Goal: Task Accomplishment & Management: Manage account settings

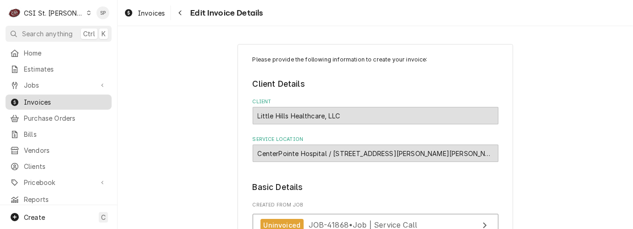
click at [78, 98] on span "Invoices" at bounding box center [65, 102] width 83 height 10
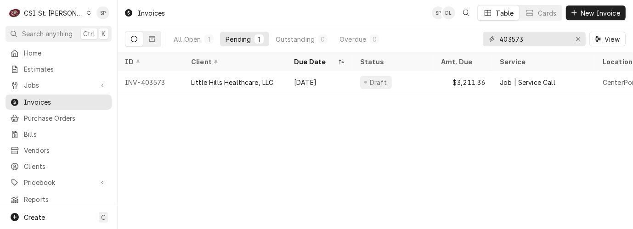
click at [527, 35] on input "403573" at bounding box center [533, 39] width 69 height 15
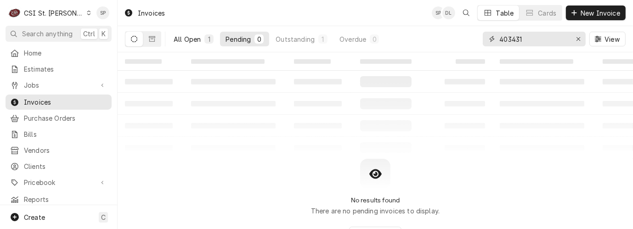
type input "403431"
click at [189, 37] on div "All Open" at bounding box center [187, 39] width 27 height 10
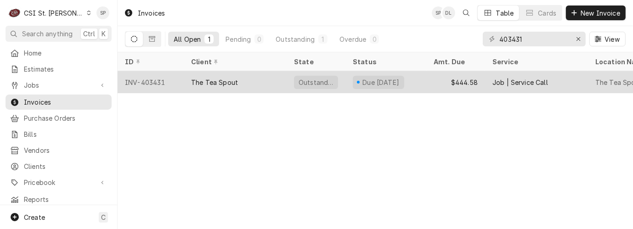
click at [153, 81] on div "INV-403431" at bounding box center [151, 82] width 66 height 22
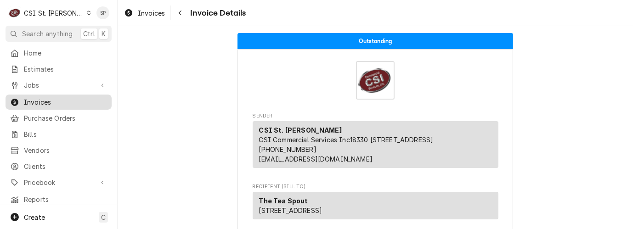
click at [43, 97] on span "Invoices" at bounding box center [65, 102] width 83 height 10
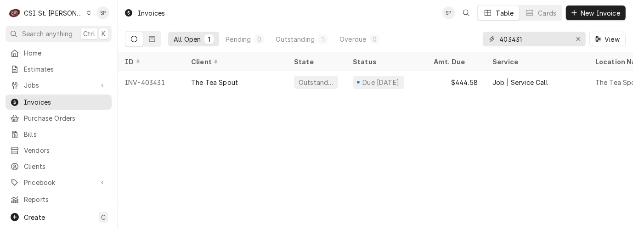
click at [528, 39] on input "403431" at bounding box center [533, 39] width 69 height 15
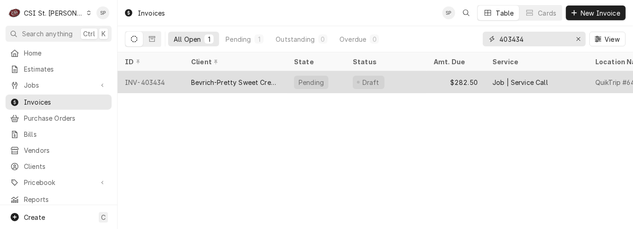
type input "403434"
click at [143, 74] on div "INV-403434" at bounding box center [151, 82] width 66 height 22
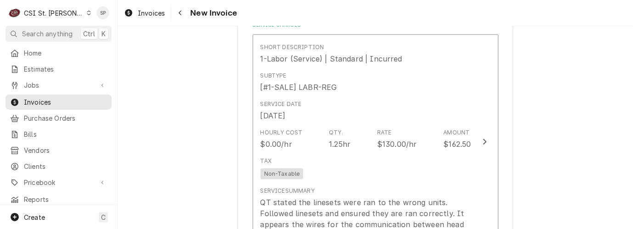
scroll to position [857, 0]
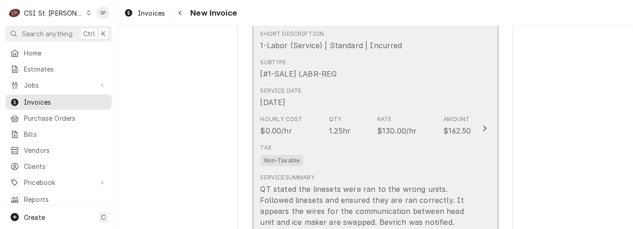
click at [435, 126] on div "Hourly Cost $0.00/hr Qty. 1.25hr Rate $130.00/hr Amount $162.50" at bounding box center [366, 126] width 211 height 28
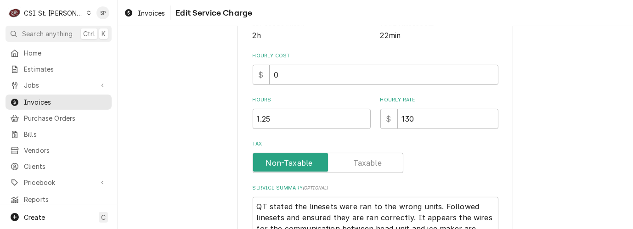
scroll to position [265, 0]
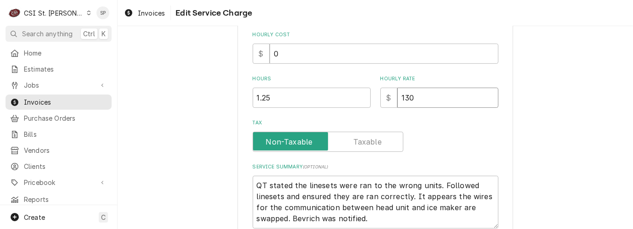
click at [425, 95] on input "130" at bounding box center [447, 98] width 101 height 20
type textarea "x"
type input "13"
type textarea "x"
type input "1"
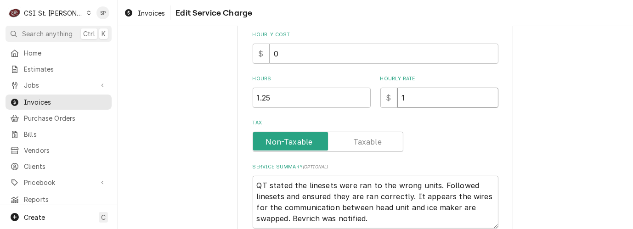
type textarea "x"
type input "0"
click at [255, 183] on textarea "QT stated the linesets were ran to the wrong units. Followed linesets and ensur…" at bounding box center [376, 202] width 246 height 53
type textarea "x"
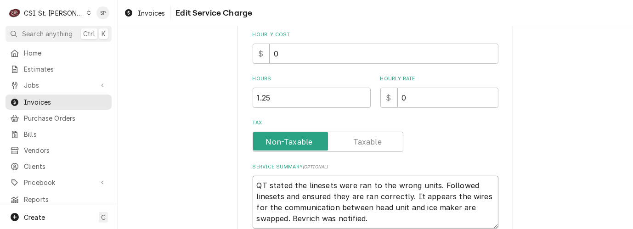
type textarea "NQT stated the linesets were ran to the wrong units. Followed linesets and ensu…"
type textarea "x"
type textarea "NoQT stated the linesets were ran to the wrong units. Followed linesets and ens…"
type textarea "x"
type textarea "No QT stated the linesets were ran to the wrong units. Followed linesets and en…"
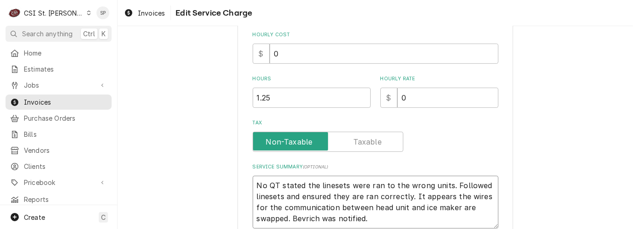
type textarea "x"
type textarea "No CQT stated the linesets were ran to the wrong units. Followed linesets and e…"
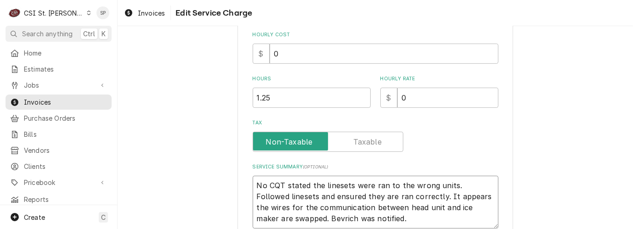
type textarea "x"
type textarea "No ChQT stated the linesets were ran to the wrong units. Followed linesets and …"
type textarea "x"
type textarea "No ChaQT stated the linesets were ran to the wrong units. Followed linesets and…"
type textarea "x"
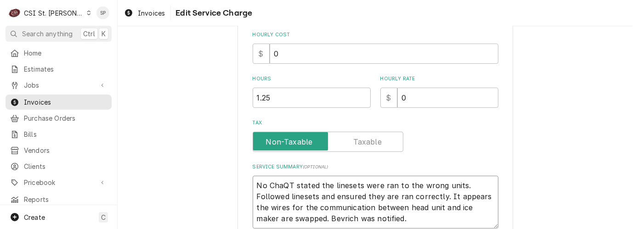
type textarea "No CharQT stated the linesets were ran to the wrong units. Followed linesets an…"
type textarea "x"
type textarea "No ChargeQT stated the linesets were ran to the wrong units. Followed linesets …"
type textarea "x"
type textarea "No Charge QT stated the linesets were ran to the wrong units. Followed linesets…"
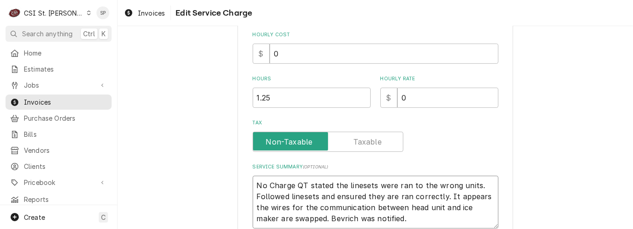
type textarea "x"
type textarea "No Charge pQT stated the linesets were ran to the wrong units. Followed lineset…"
type textarea "x"
type textarea "No Charge peQT stated the linesets were ran to the wrong units. Followed linese…"
type textarea "x"
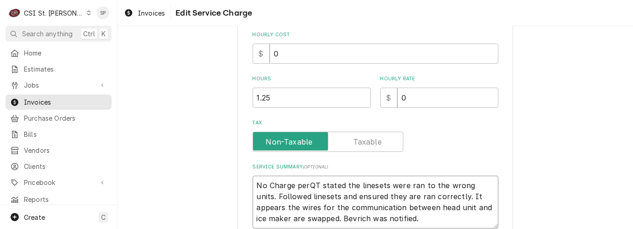
type textarea "No Charge per QT stated the linesets were ran to the wrong units. Followed line…"
type textarea "x"
type textarea "No Charge per DQT stated the linesets were ran to the wrong units. Followed lin…"
type textarea "x"
type textarea "No Charge per DaQT stated the linesets were ran to the wrong units. Followed li…"
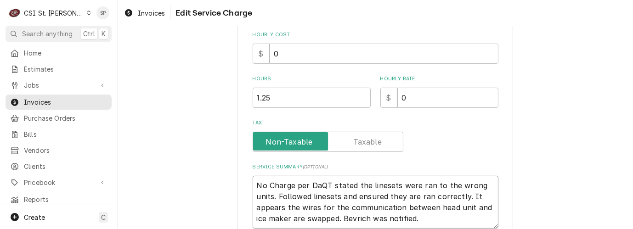
type textarea "x"
type textarea "No Charge per DavQT stated the linesets were ran to the wrong units. Followed l…"
type textarea "x"
type textarea "No Charge per DaveQT stated the linesets were ran to the wrong units. Followed …"
type textarea "x"
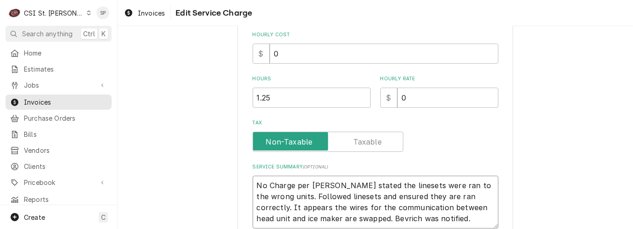
type textarea "No Charge per Dave QT stated the linesets were ran to the wrong units. Followed…"
type textarea "x"
type textarea "No Charge per Dave /QT stated the linesets were ran to the wrong units. Followe…"
type textarea "x"
type textarea "No Charge per Dave /SQT stated the linesets were ran to the wrong units. Follow…"
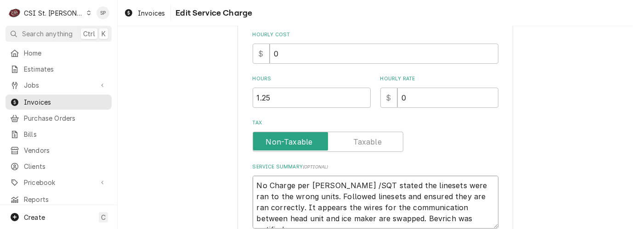
type textarea "x"
type textarea "No Charge per Dave /SPQT stated the linesets were ran to the wrong units. Follo…"
type textarea "x"
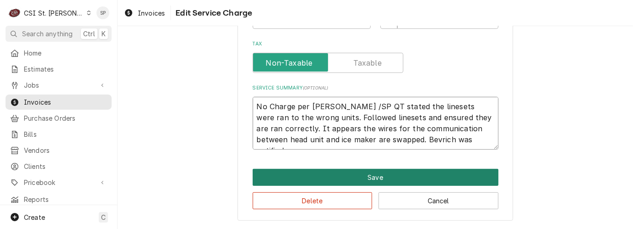
type textarea "No Charge per Dave /SP QT stated the linesets were ran to the wrong units. Foll…"
click at [414, 179] on button "Save" at bounding box center [376, 177] width 246 height 17
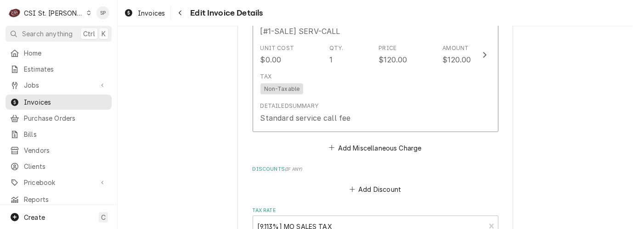
scroll to position [1248, 0]
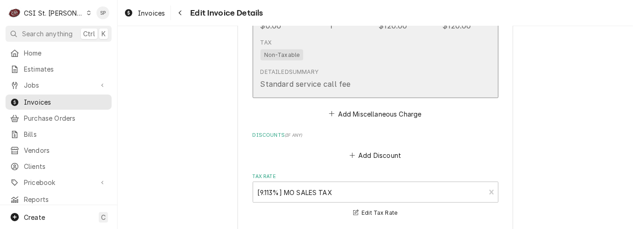
click at [386, 49] on div "Tax Non-Taxable" at bounding box center [366, 49] width 211 height 29
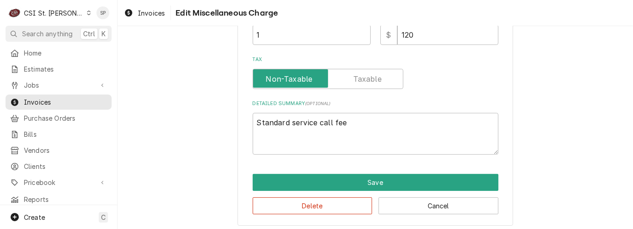
scroll to position [214, 0]
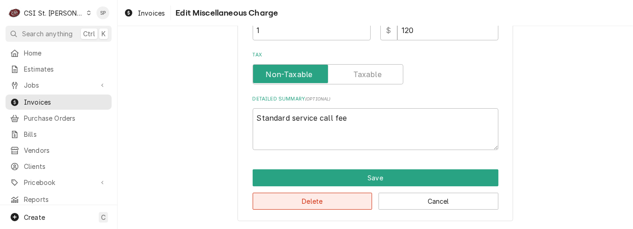
click at [333, 205] on button "Delete" at bounding box center [313, 201] width 120 height 17
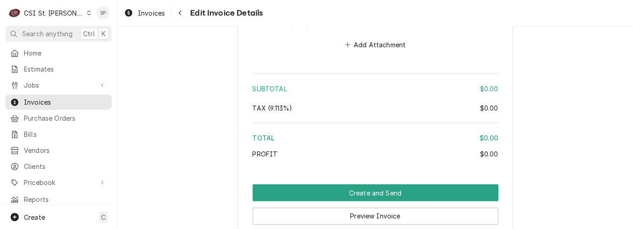
scroll to position [1368, 0]
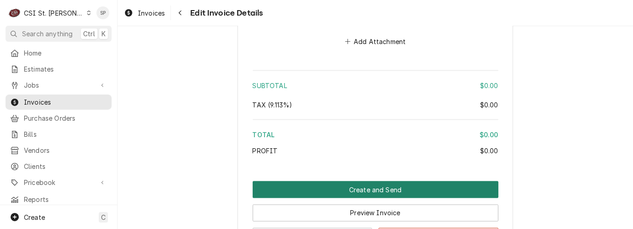
click at [378, 189] on button "Create and Send" at bounding box center [376, 190] width 246 height 17
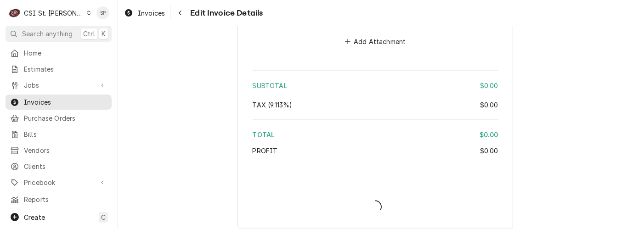
type textarea "x"
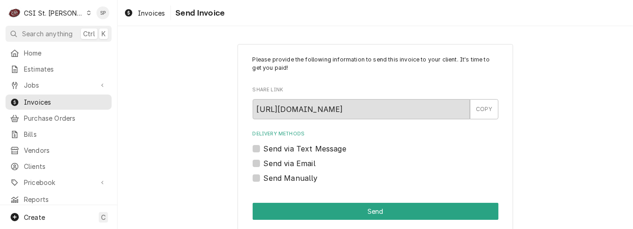
click at [264, 179] on label "Send Manually" at bounding box center [291, 178] width 54 height 11
click at [264, 179] on input "Send Manually" at bounding box center [387, 183] width 246 height 20
click at [264, 179] on label "Send Manually" at bounding box center [291, 178] width 54 height 11
click at [264, 179] on input "Send Manually" at bounding box center [387, 183] width 246 height 20
click at [264, 179] on label "Send Manually" at bounding box center [291, 178] width 54 height 11
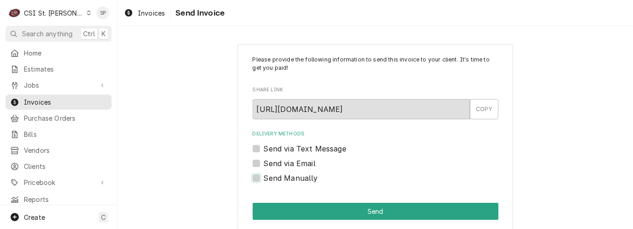
click at [264, 179] on input "Send Manually" at bounding box center [387, 183] width 246 height 20
checkbox input "true"
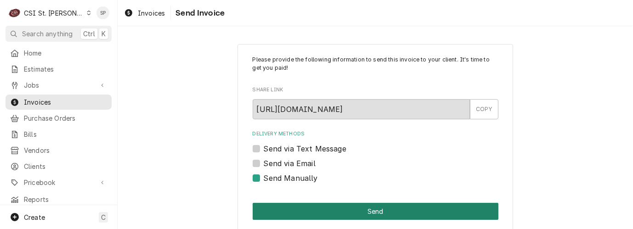
click at [312, 208] on button "Send" at bounding box center [376, 211] width 246 height 17
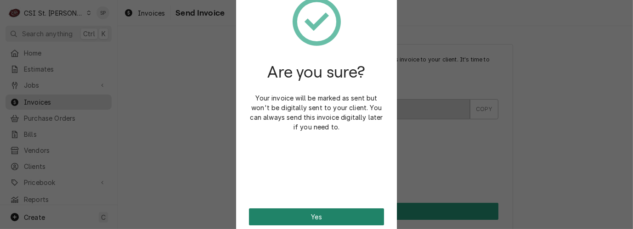
click at [315, 218] on button "Yes" at bounding box center [316, 217] width 135 height 17
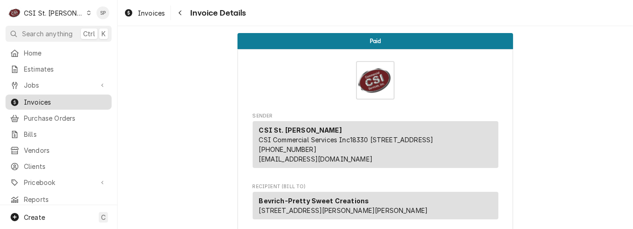
click at [49, 97] on span "Invoices" at bounding box center [65, 102] width 83 height 10
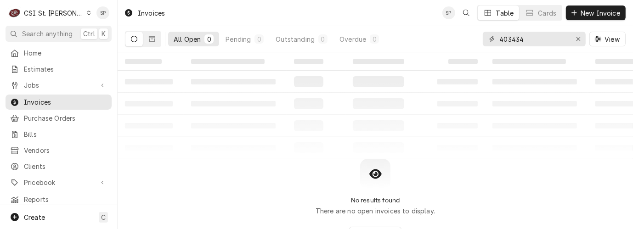
click at [527, 40] on input "403434" at bounding box center [533, 39] width 69 height 15
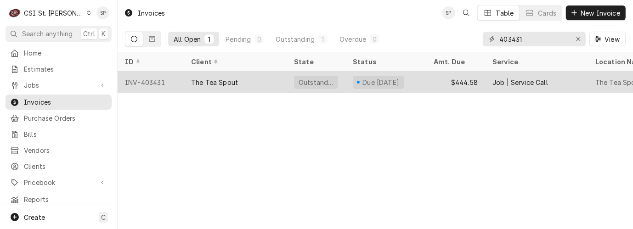
type input "403431"
click at [156, 78] on div "INV-403431" at bounding box center [151, 82] width 66 height 22
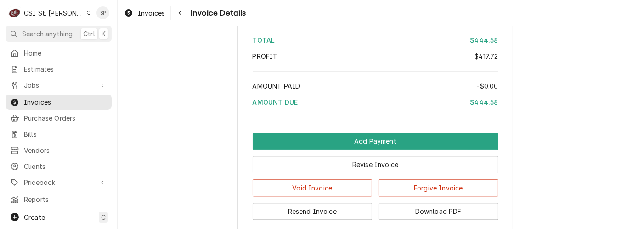
scroll to position [1948, 0]
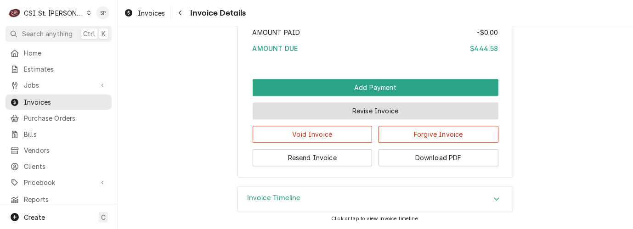
click at [366, 114] on button "Revise Invoice" at bounding box center [376, 110] width 246 height 17
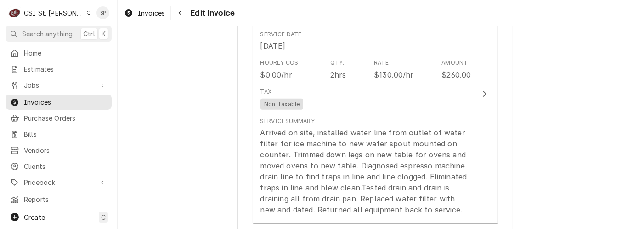
scroll to position [817, 0]
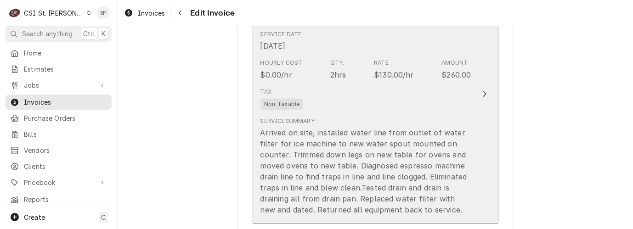
click at [436, 108] on div "Tax Non-Taxable" at bounding box center [366, 98] width 211 height 29
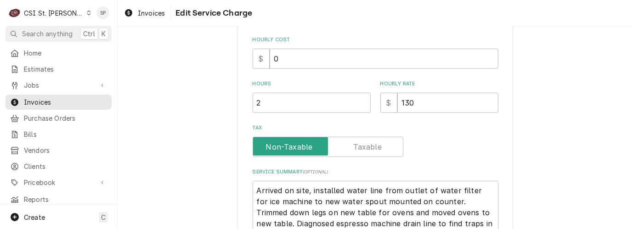
scroll to position [265, 0]
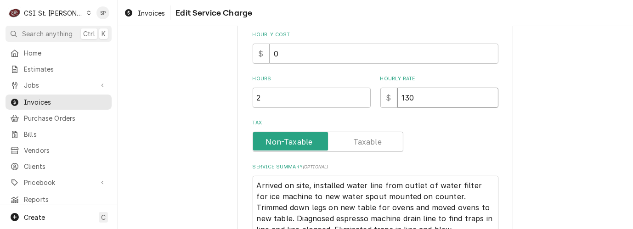
click at [419, 98] on input "130" at bounding box center [447, 98] width 101 height 20
type textarea "x"
type input "13"
type textarea "x"
type input "1"
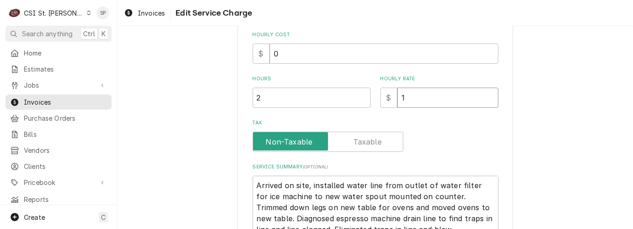
type textarea "x"
type input "0"
click at [253, 184] on textarea "Arrived on site, installed water line from outlet of water filter for ice machi…" at bounding box center [376, 219] width 246 height 86
type textarea "x"
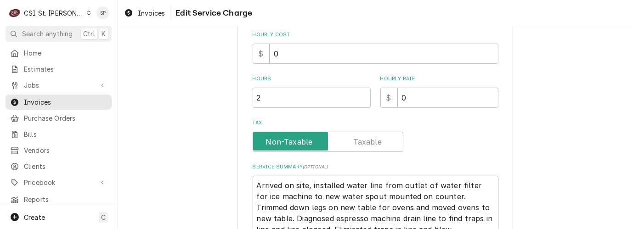
type textarea "NArrived on site, installed water line from outlet of water filter for ice mach…"
type textarea "x"
type textarea "N/Arrived on site, installed water line from outlet of water filter for ice mac…"
type textarea "x"
type textarea "N/CArrived on site, installed water line from outlet of water filter for ice ma…"
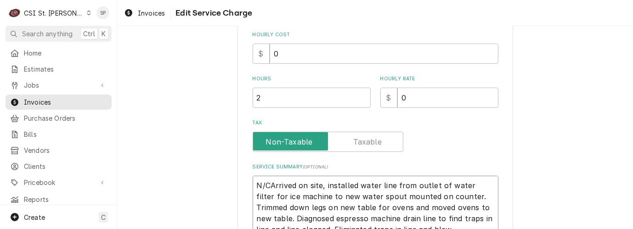
type textarea "x"
type textarea "N/C-Arrived on site, installed water line from outlet of water filter for ice m…"
type textarea "x"
type textarea "N/C-sArrived on site, installed water line from outlet of water filter for ice …"
type textarea "x"
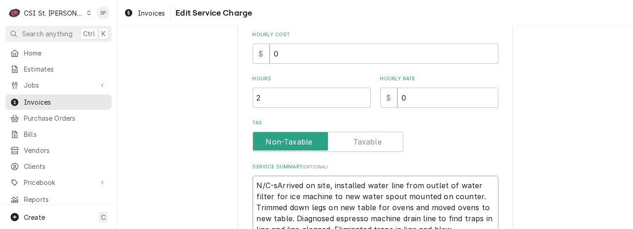
type textarea "N/C-spArrived on site, installed water line from outlet of water filter for ice…"
type textarea "x"
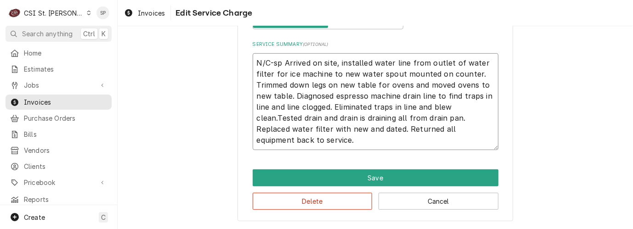
scroll to position [388, 0]
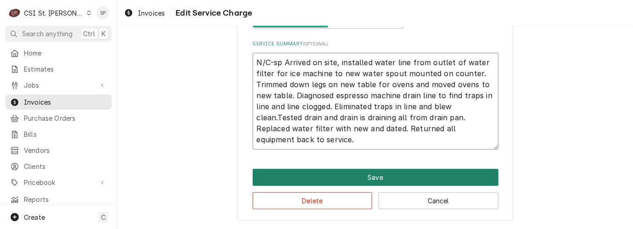
type textarea "N/C-sp Arrived on site, installed water line from outlet of water filter for ic…"
click at [347, 180] on button "Save" at bounding box center [376, 177] width 246 height 17
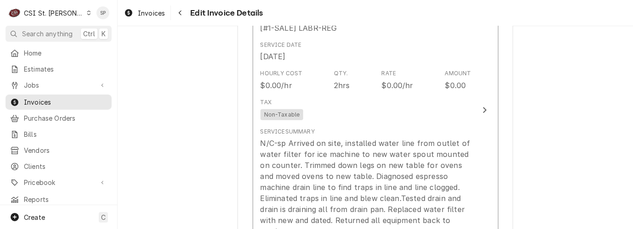
scroll to position [834, 0]
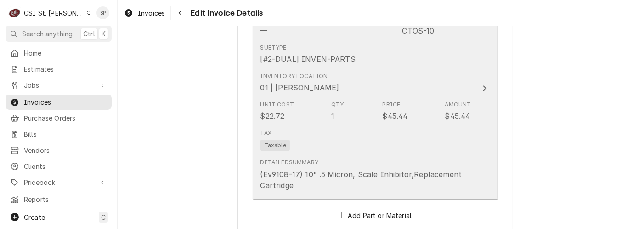
click at [445, 101] on div "Amount" at bounding box center [458, 105] width 26 height 8
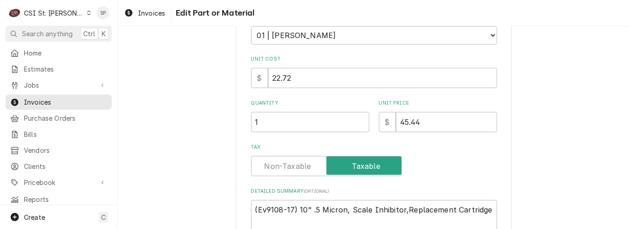
scroll to position [204, 0]
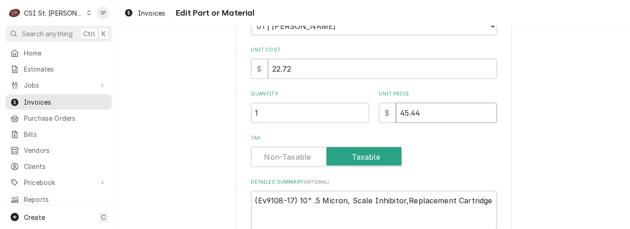
click at [421, 114] on input "45.44" at bounding box center [446, 113] width 101 height 20
type textarea "x"
type input "45.4"
type textarea "x"
type input "45"
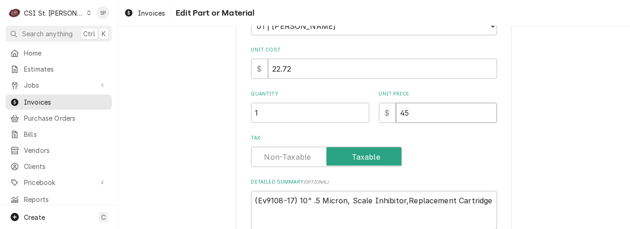
type textarea "x"
type input "4"
type textarea "x"
type input "0"
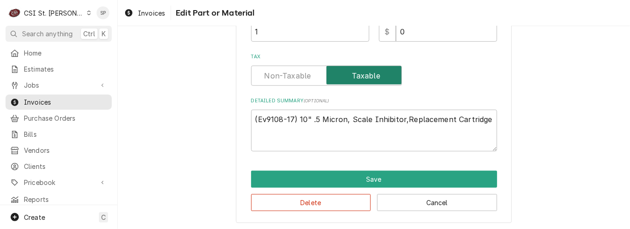
scroll to position [287, 0]
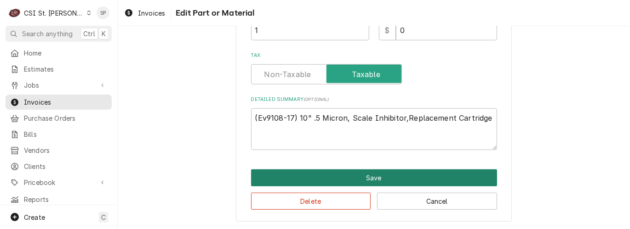
click at [363, 179] on button "Save" at bounding box center [374, 178] width 246 height 17
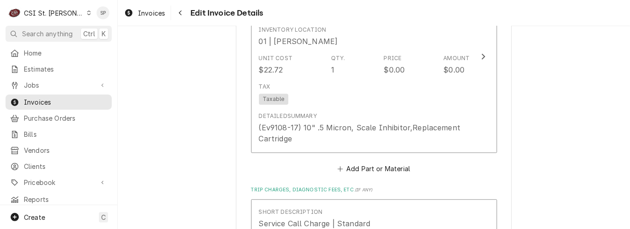
scroll to position [1167, 0]
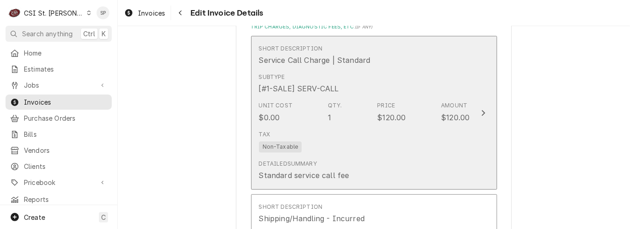
click at [359, 98] on div "Unit Cost $0.00 Qty. 1 Price $120.00 Amount $120.00" at bounding box center [364, 112] width 211 height 28
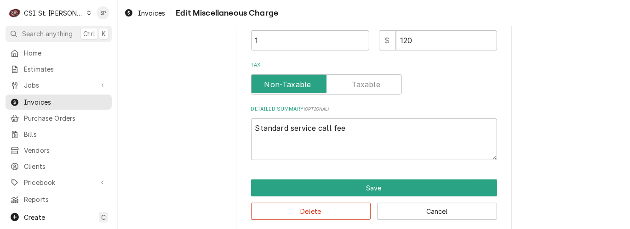
scroll to position [214, 0]
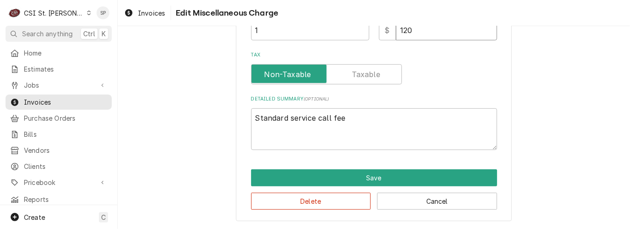
click at [414, 34] on input "120" at bounding box center [446, 30] width 101 height 20
type textarea "x"
type input "12"
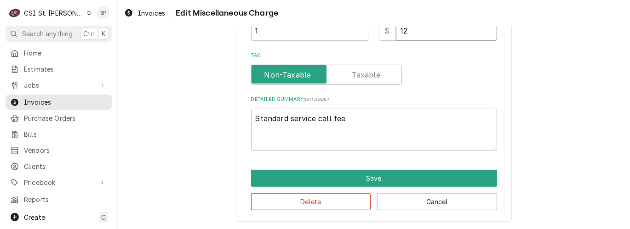
type textarea "x"
type input "1"
type textarea "x"
type input "0"
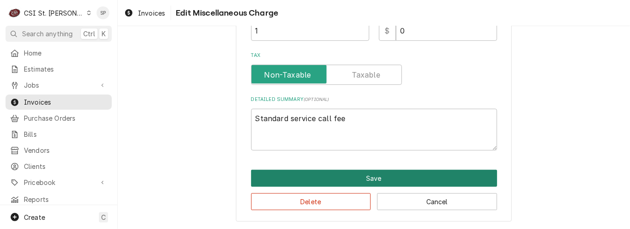
click at [353, 180] on button "Save" at bounding box center [374, 178] width 246 height 17
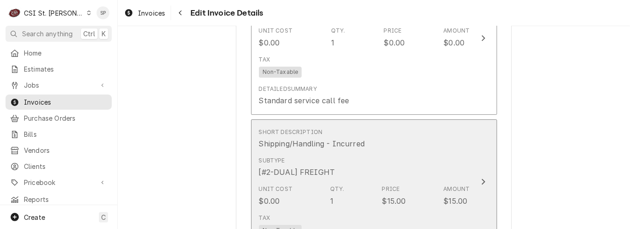
click at [417, 182] on div "Unit Cost $0.00 Qty. 1 Price $15.00 Amount $15.00" at bounding box center [364, 196] width 211 height 28
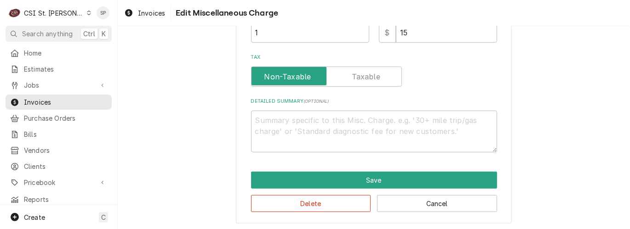
scroll to position [214, 0]
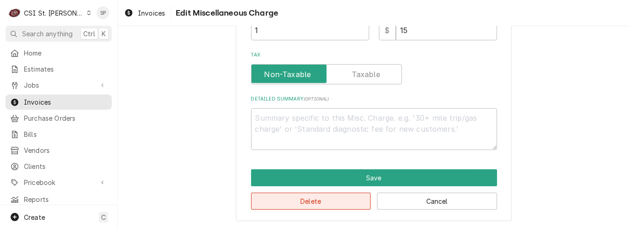
click at [278, 204] on button "Delete" at bounding box center [311, 201] width 120 height 17
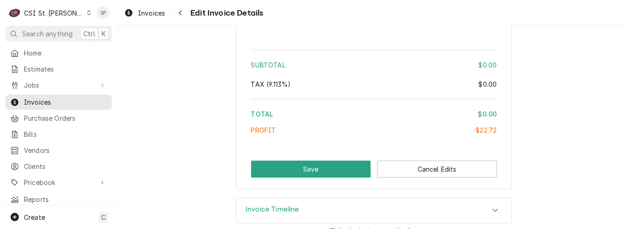
scroll to position [1724, 0]
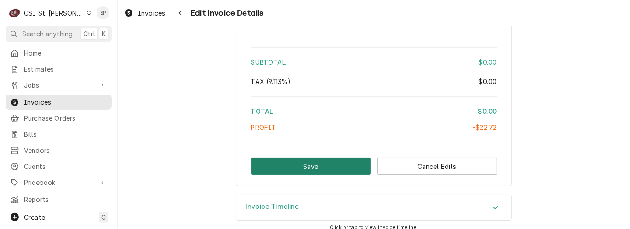
click at [268, 158] on button "Save" at bounding box center [311, 166] width 120 height 17
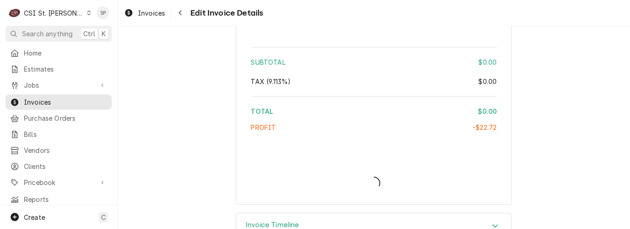
type textarea "x"
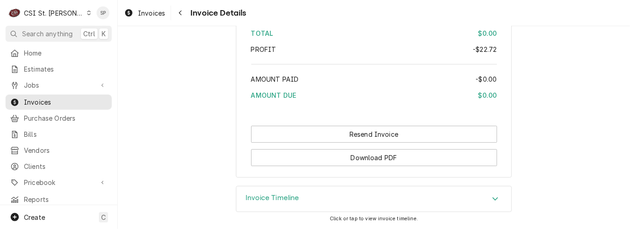
scroll to position [1757, 0]
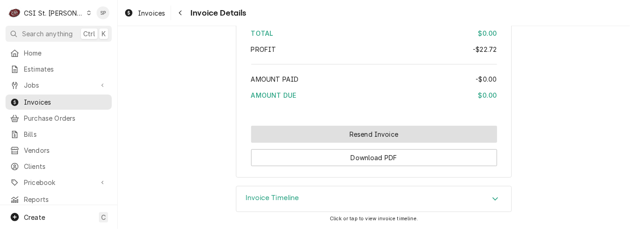
click at [348, 135] on button "Resend Invoice" at bounding box center [374, 134] width 246 height 17
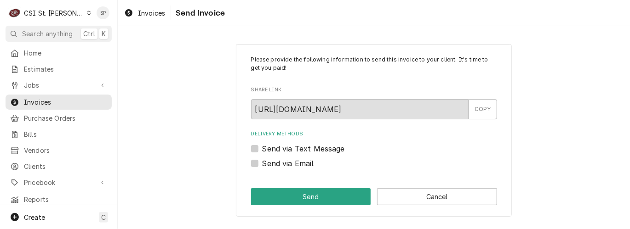
click at [262, 163] on label "Send via Email" at bounding box center [288, 163] width 52 height 11
click at [262, 163] on input "Send via Email" at bounding box center [385, 168] width 246 height 20
checkbox input "true"
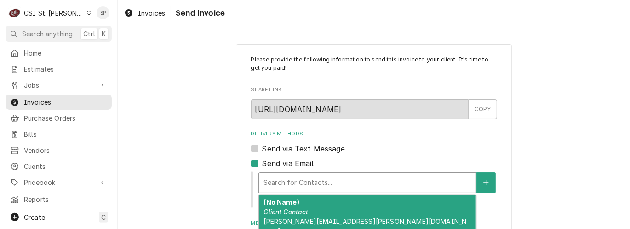
click at [317, 187] on div "Delivery Methods" at bounding box center [367, 183] width 208 height 17
click at [312, 212] on div "(No Name) Client Contact shelley.politte@csi1.com" at bounding box center [367, 216] width 217 height 43
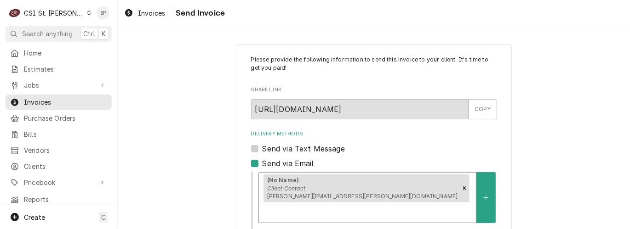
scroll to position [146, 0]
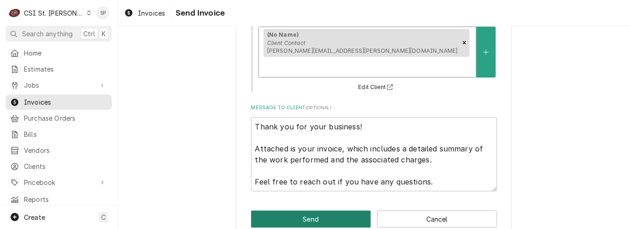
click at [320, 211] on button "Send" at bounding box center [311, 219] width 120 height 17
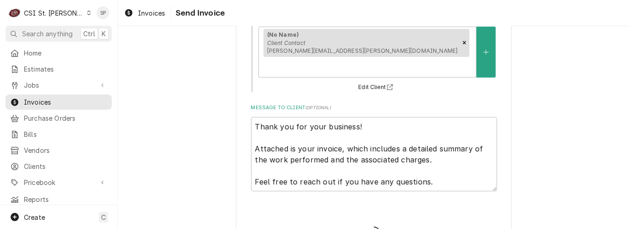
type textarea "x"
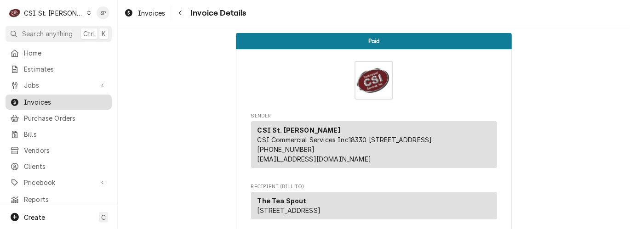
click at [64, 96] on div "Invoices" at bounding box center [58, 101] width 102 height 11
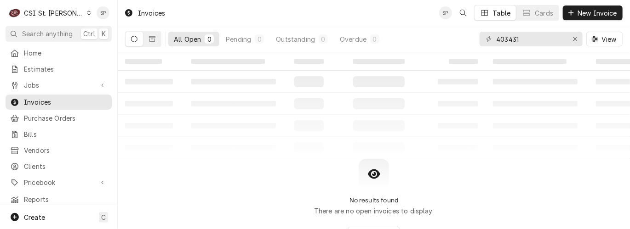
click at [64, 96] on div "Invoices" at bounding box center [58, 101] width 102 height 11
click at [521, 38] on input "403431" at bounding box center [530, 39] width 69 height 15
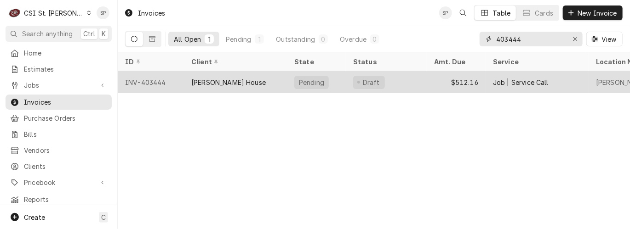
type input "403444"
click at [142, 76] on div "INV-403444" at bounding box center [151, 82] width 66 height 22
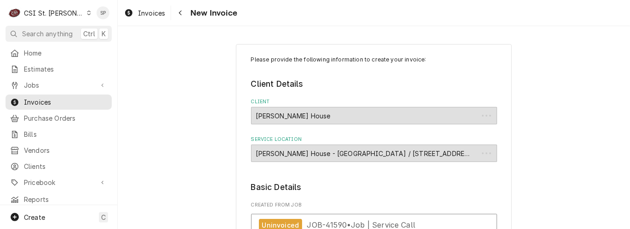
type textarea "x"
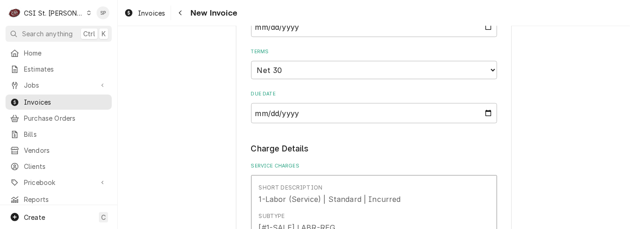
scroll to position [694, 0]
click at [485, 28] on input "2025-08-26" at bounding box center [374, 27] width 246 height 20
type input "2025-08-31"
type textarea "x"
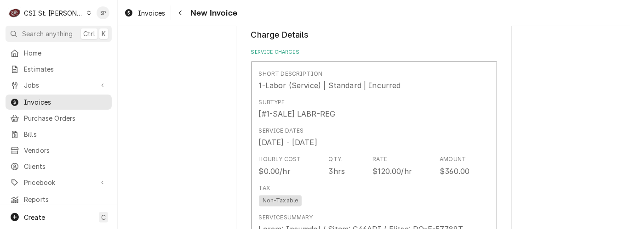
scroll to position [817, 0]
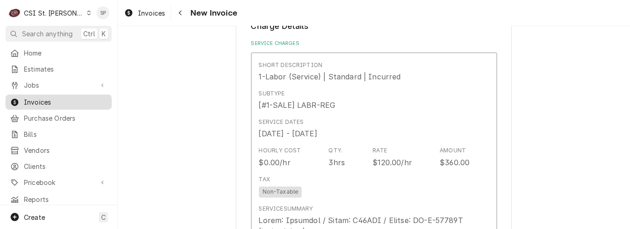
click at [78, 97] on span "Invoices" at bounding box center [65, 102] width 83 height 10
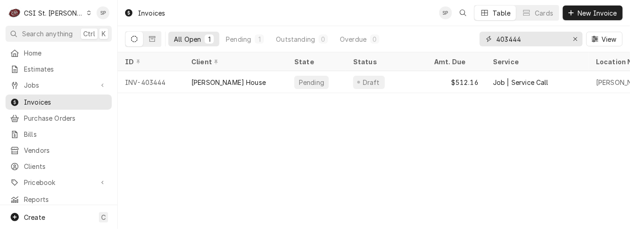
click at [535, 39] on input "403444" at bounding box center [530, 39] width 69 height 15
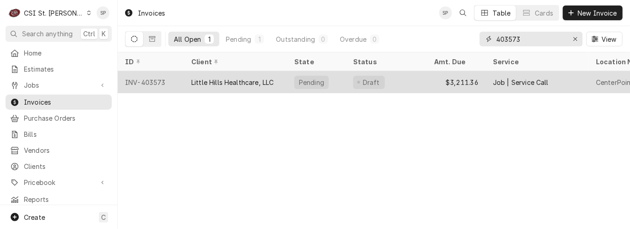
type input "403573"
click at [161, 84] on div "INV-403573" at bounding box center [151, 82] width 66 height 22
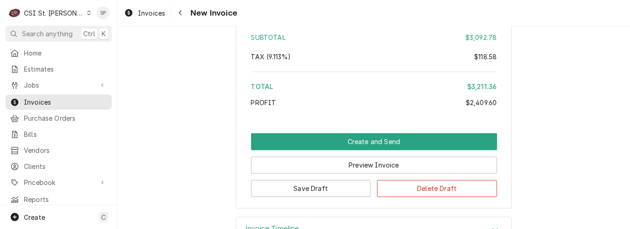
scroll to position [2784, 0]
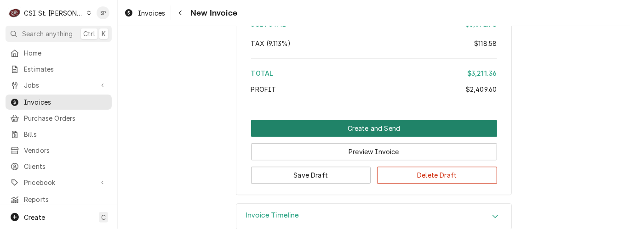
click at [368, 120] on button "Create and Send" at bounding box center [374, 128] width 246 height 17
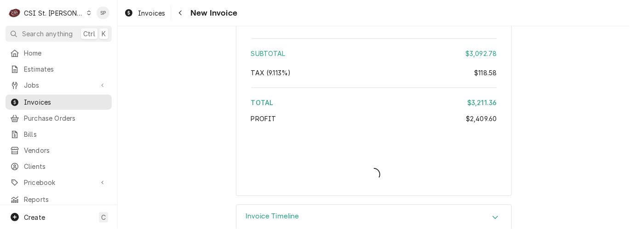
type textarea "x"
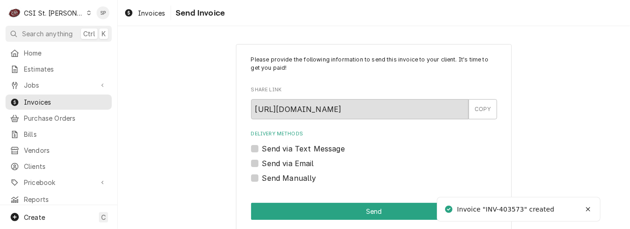
click at [262, 165] on label "Send via Email" at bounding box center [288, 163] width 52 height 11
click at [262, 165] on input "Send via Email" at bounding box center [385, 168] width 246 height 20
checkbox input "true"
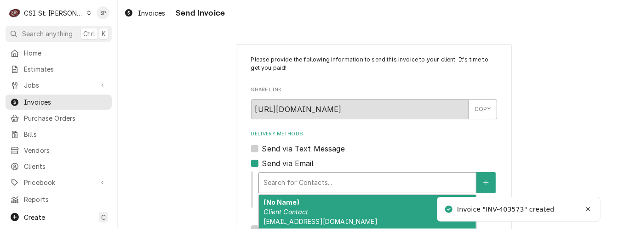
click at [268, 176] on div "Delivery Methods" at bounding box center [367, 183] width 208 height 17
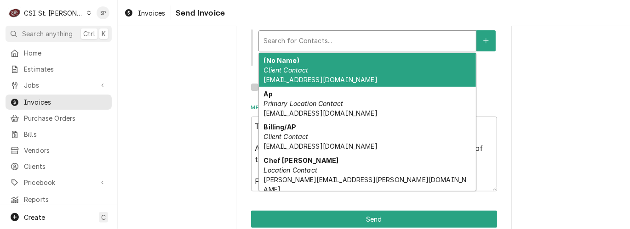
scroll to position [143, 0]
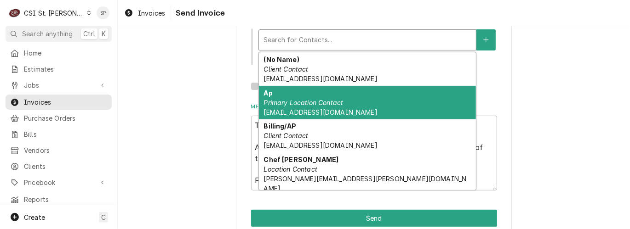
click at [306, 113] on span "[EMAIL_ADDRESS][DOMAIN_NAME]" at bounding box center [319, 112] width 113 height 8
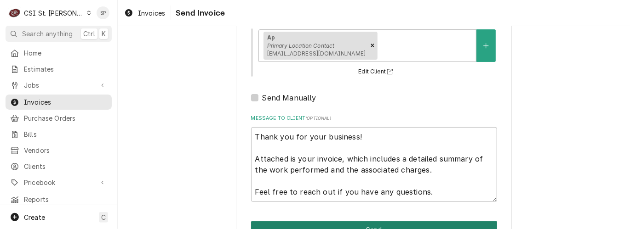
click at [321, 225] on button "Send" at bounding box center [374, 229] width 246 height 17
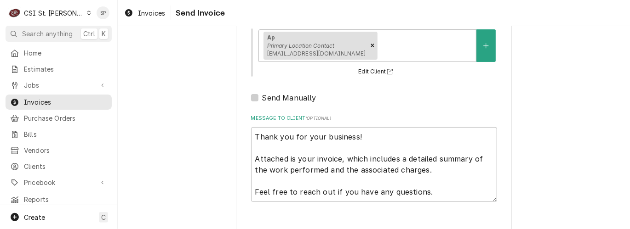
type textarea "x"
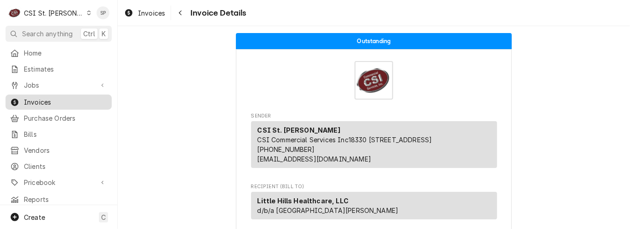
click at [84, 101] on span "Invoices" at bounding box center [65, 102] width 83 height 10
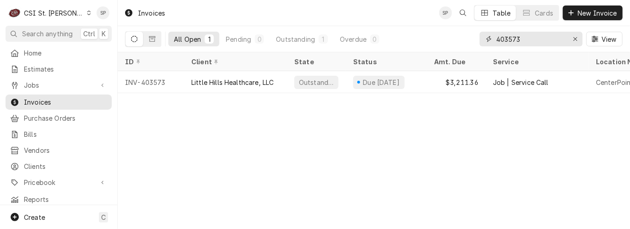
click at [547, 39] on input "403573" at bounding box center [530, 39] width 69 height 15
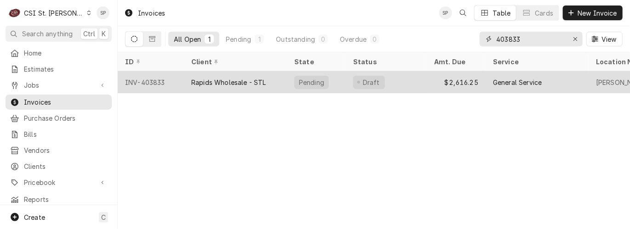
type input "403833"
click at [140, 79] on div "INV-403833" at bounding box center [151, 82] width 66 height 22
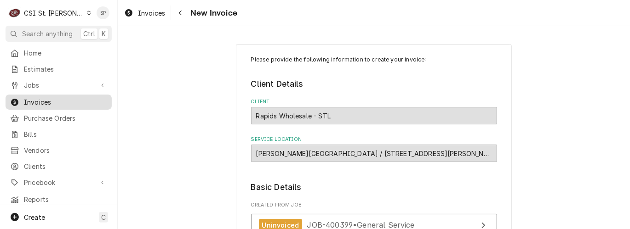
click at [59, 101] on span "Invoices" at bounding box center [65, 102] width 83 height 10
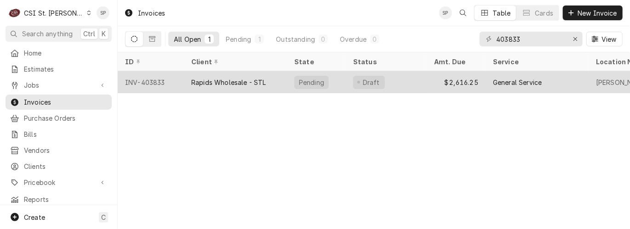
click at [165, 80] on div "INV-403833" at bounding box center [151, 82] width 66 height 22
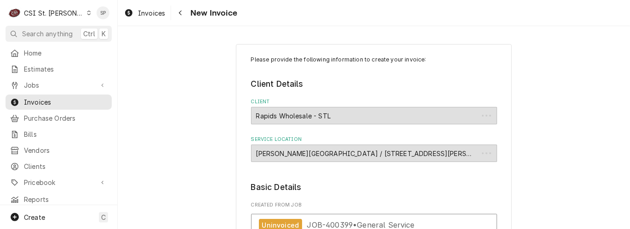
type textarea "x"
click at [73, 99] on span "Invoices" at bounding box center [65, 102] width 83 height 10
